Goal: Task Accomplishment & Management: Complete application form

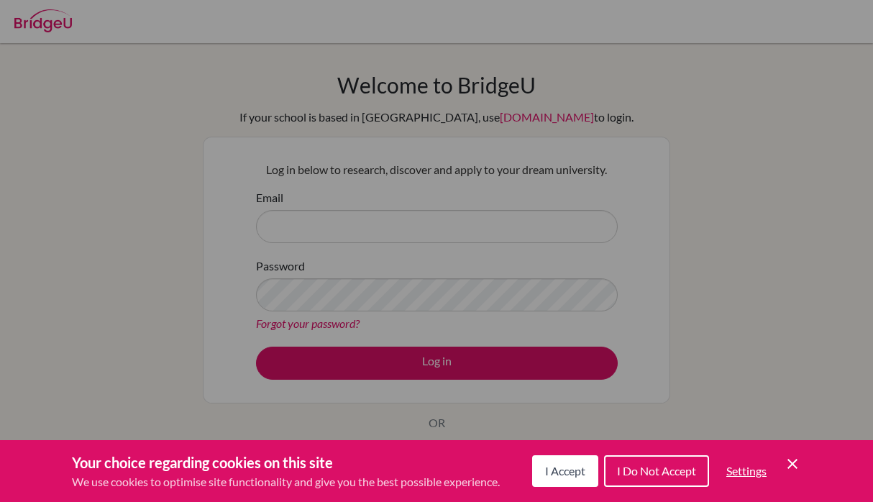
scroll to position [124, 0]
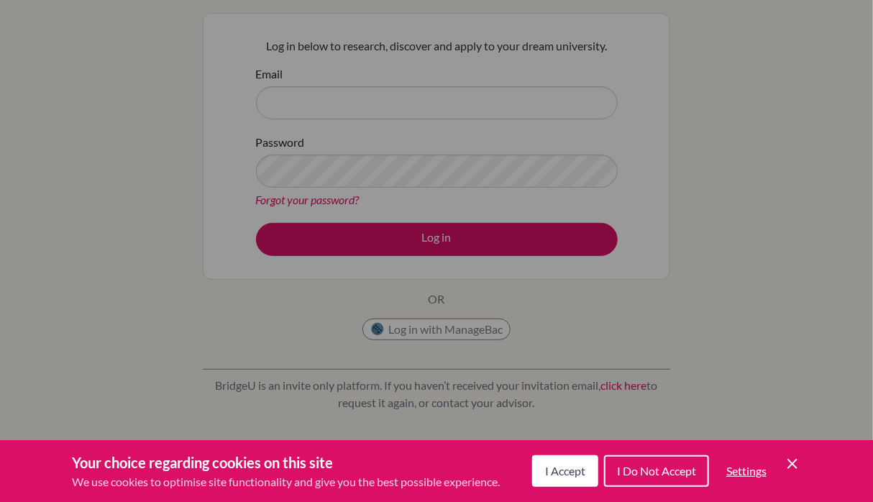
click at [546, 472] on span "I Accept" at bounding box center [565, 471] width 40 height 14
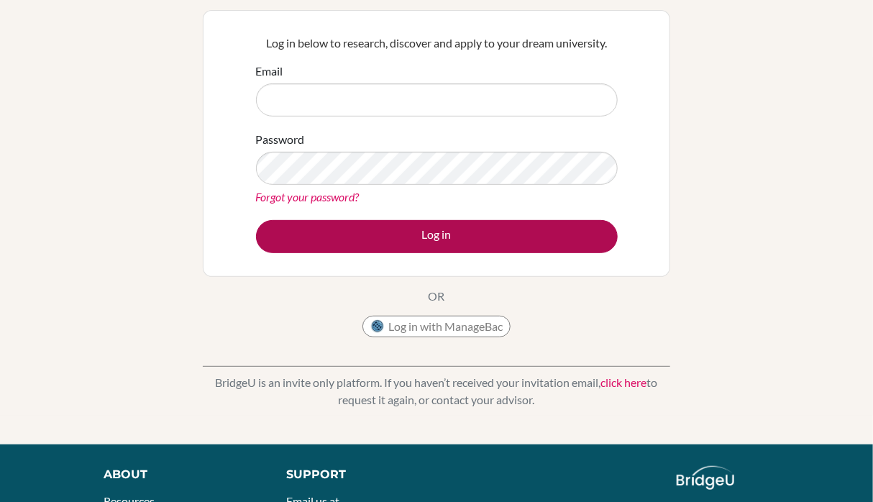
scroll to position [73, 0]
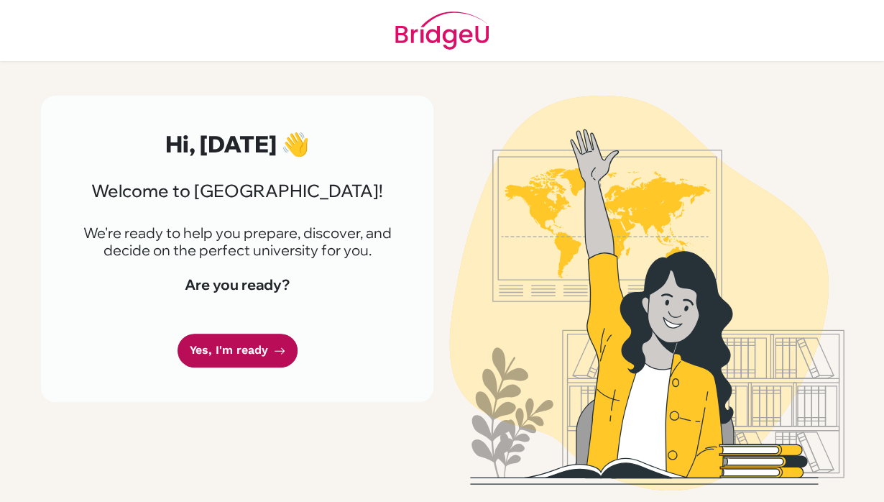
click at [234, 361] on link "Yes, I'm ready" at bounding box center [238, 350] width 120 height 34
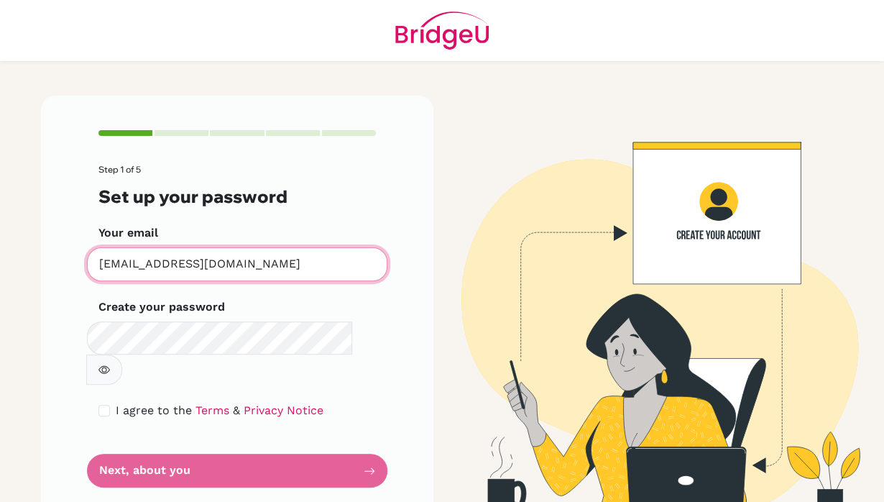
click at [193, 265] on input "[EMAIL_ADDRESS][DOMAIN_NAME]" at bounding box center [237, 264] width 300 height 34
click at [193, 265] on input "ris183039@risstudents.com" at bounding box center [237, 264] width 300 height 34
type input "l"
type input "kuki.abdallah@gmail.com"
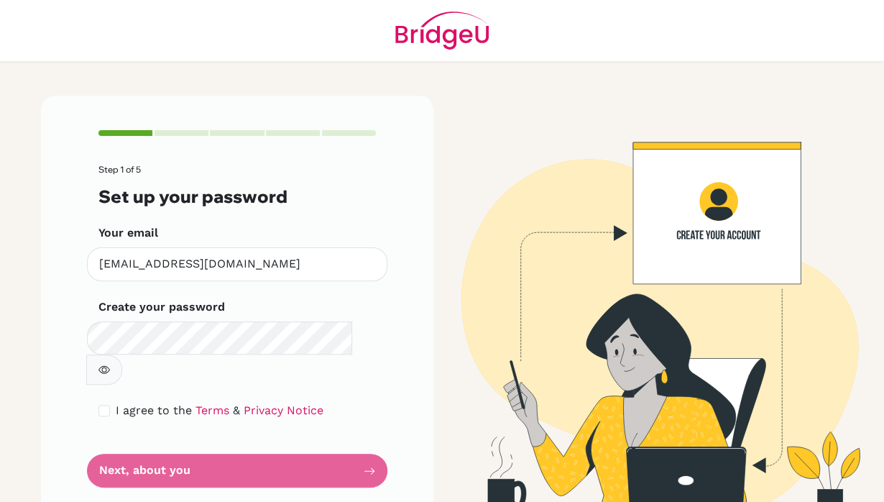
click at [98, 402] on div "I agree to the Terms & Privacy Notice" at bounding box center [236, 410] width 277 height 17
click at [103, 405] on input "checkbox" at bounding box center [103, 410] width 11 height 11
checkbox input "true"
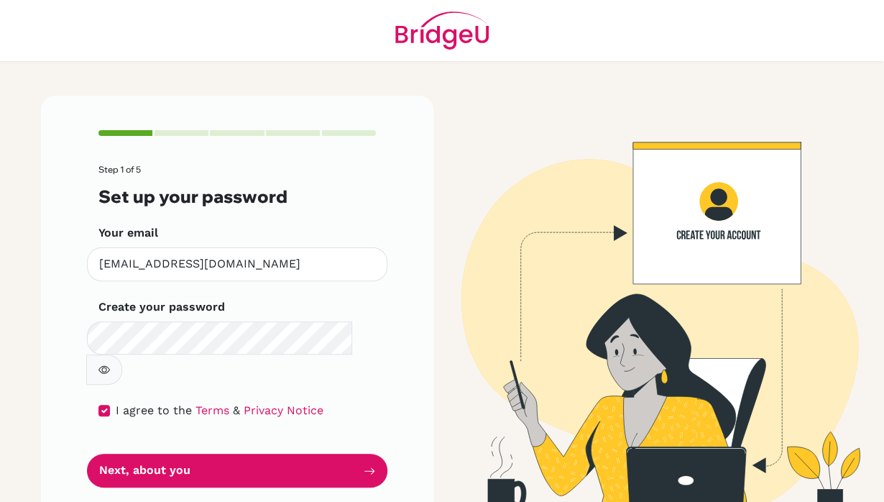
click at [110, 364] on icon "button" at bounding box center [103, 369] width 11 height 11
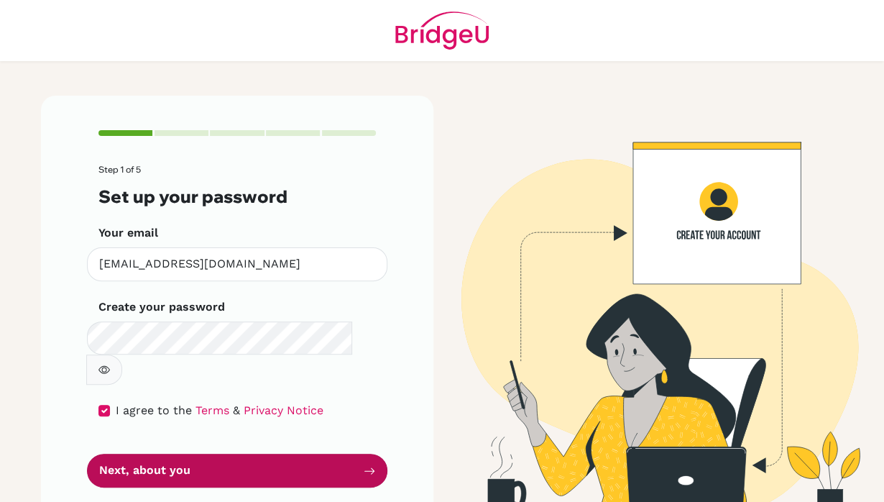
click at [177, 454] on button "Next, about you" at bounding box center [237, 471] width 300 height 34
